Goal: Task Accomplishment & Management: Complete application form

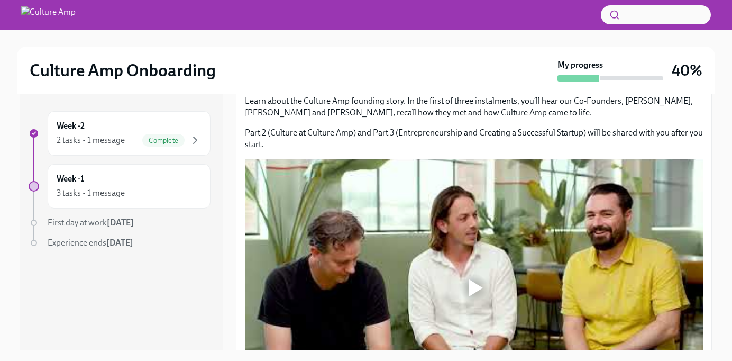
scroll to position [231, 0]
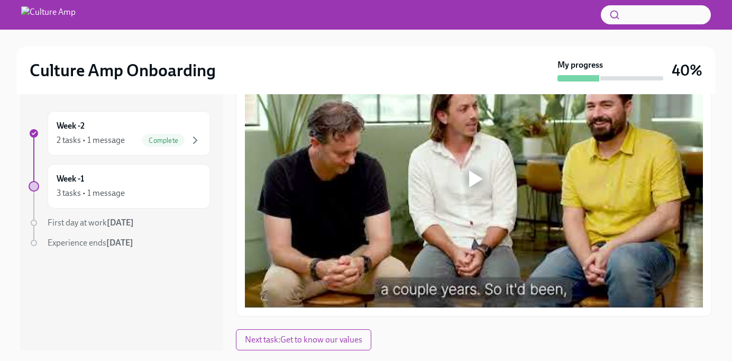
click at [481, 180] on div at bounding box center [476, 178] width 14 height 17
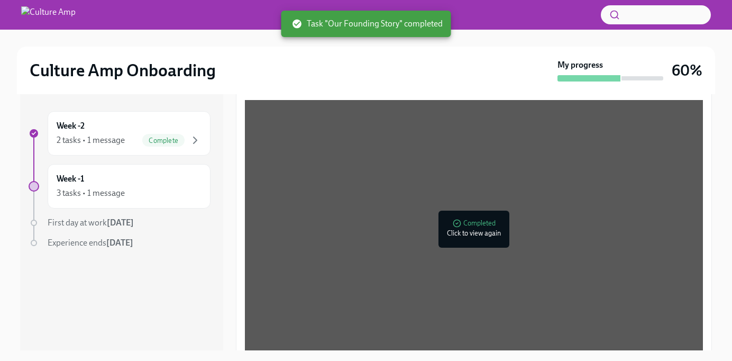
scroll to position [19, 0]
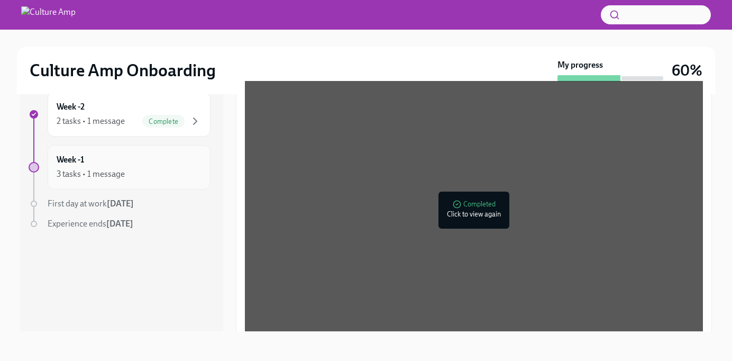
click at [91, 159] on div "Week -1 3 tasks • 1 message" at bounding box center [129, 167] width 145 height 26
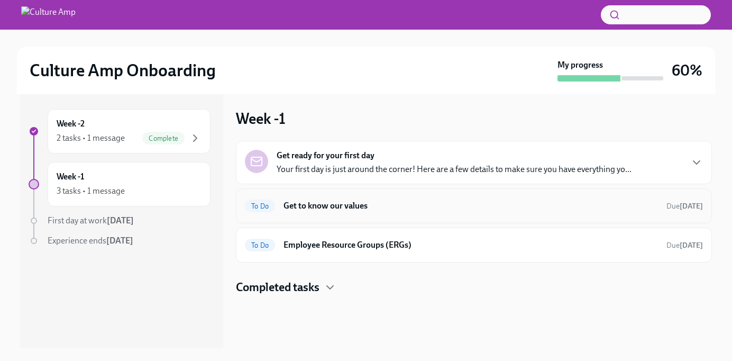
click at [343, 207] on h6 "Get to know our values" at bounding box center [470, 206] width 374 height 12
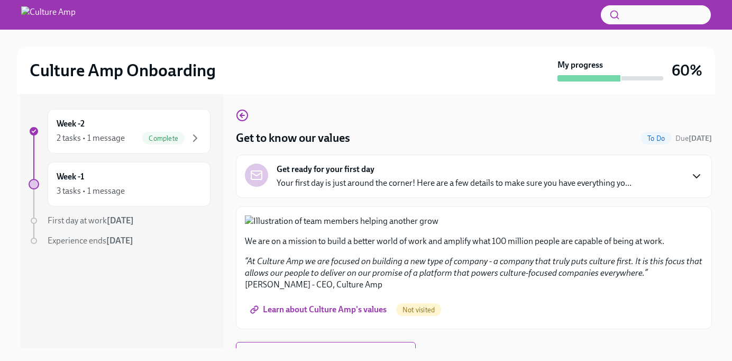
click at [691, 178] on icon "button" at bounding box center [696, 176] width 13 height 13
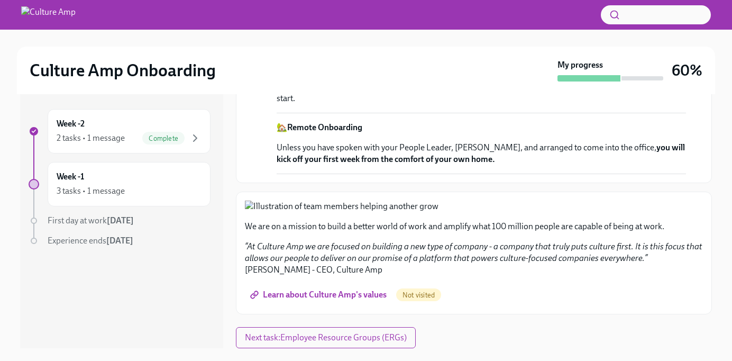
scroll to position [1046, 0]
click at [327, 296] on span "Learn about Culture Amp's values" at bounding box center [319, 294] width 134 height 11
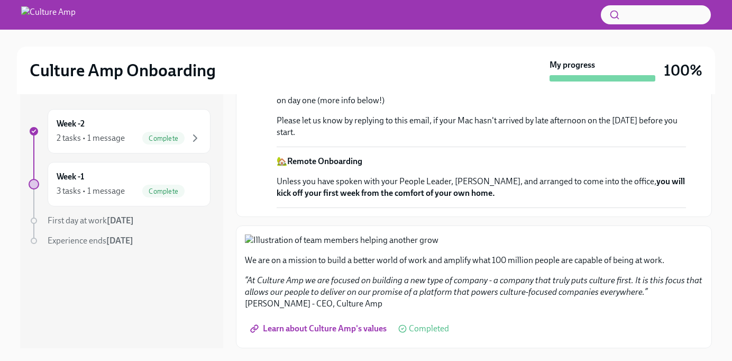
scroll to position [1013, 0]
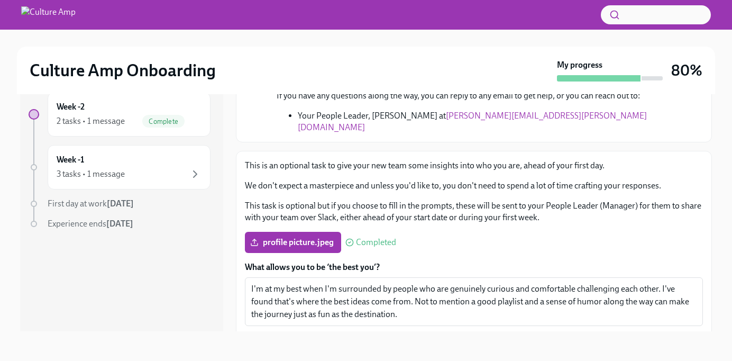
scroll to position [227, 0]
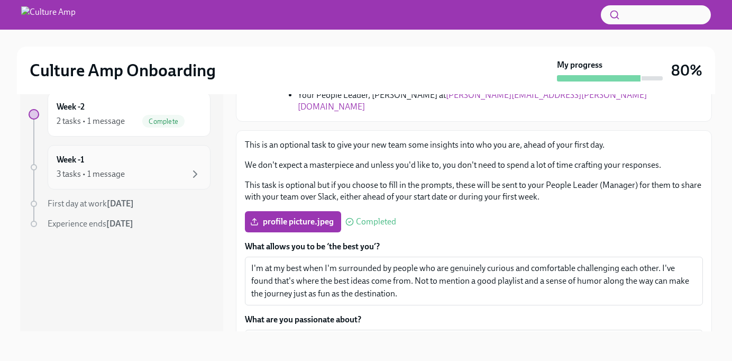
click at [117, 170] on div "3 tasks • 1 message" at bounding box center [91, 174] width 68 height 12
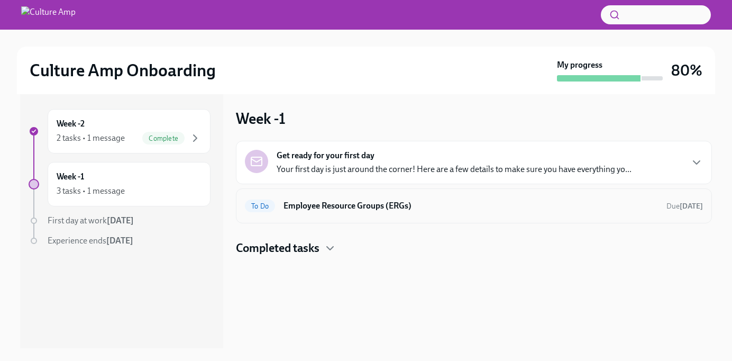
click at [316, 209] on h6 "Employee Resource Groups (ERGs)" at bounding box center [470, 206] width 374 height 12
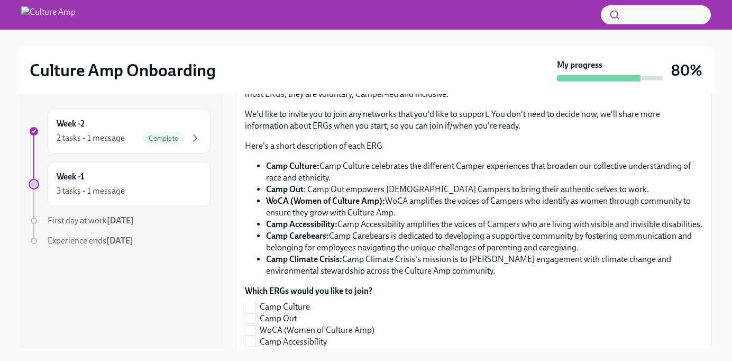
scroll to position [239, 0]
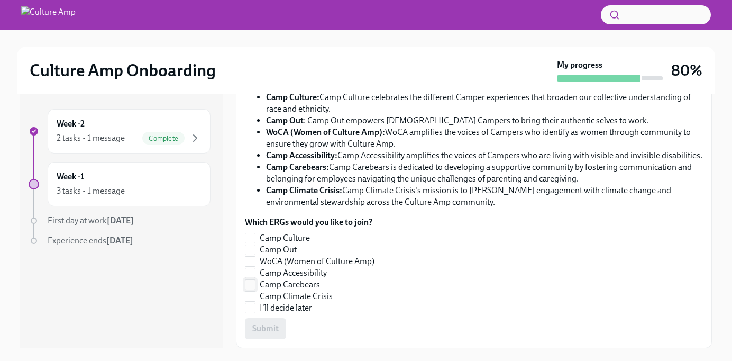
click at [249, 287] on input "Camp Carebears" at bounding box center [250, 285] width 10 height 10
checkbox input "true"
click at [251, 261] on input "WoCA (Women of Culture Amp)" at bounding box center [250, 261] width 10 height 10
click at [273, 327] on span "Submit" at bounding box center [265, 328] width 26 height 11
checkbox input "false"
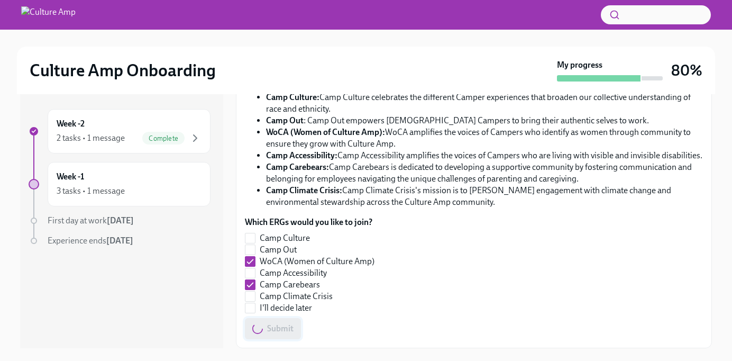
checkbox input "false"
checkbox input "true"
